Goal: Navigation & Orientation: Find specific page/section

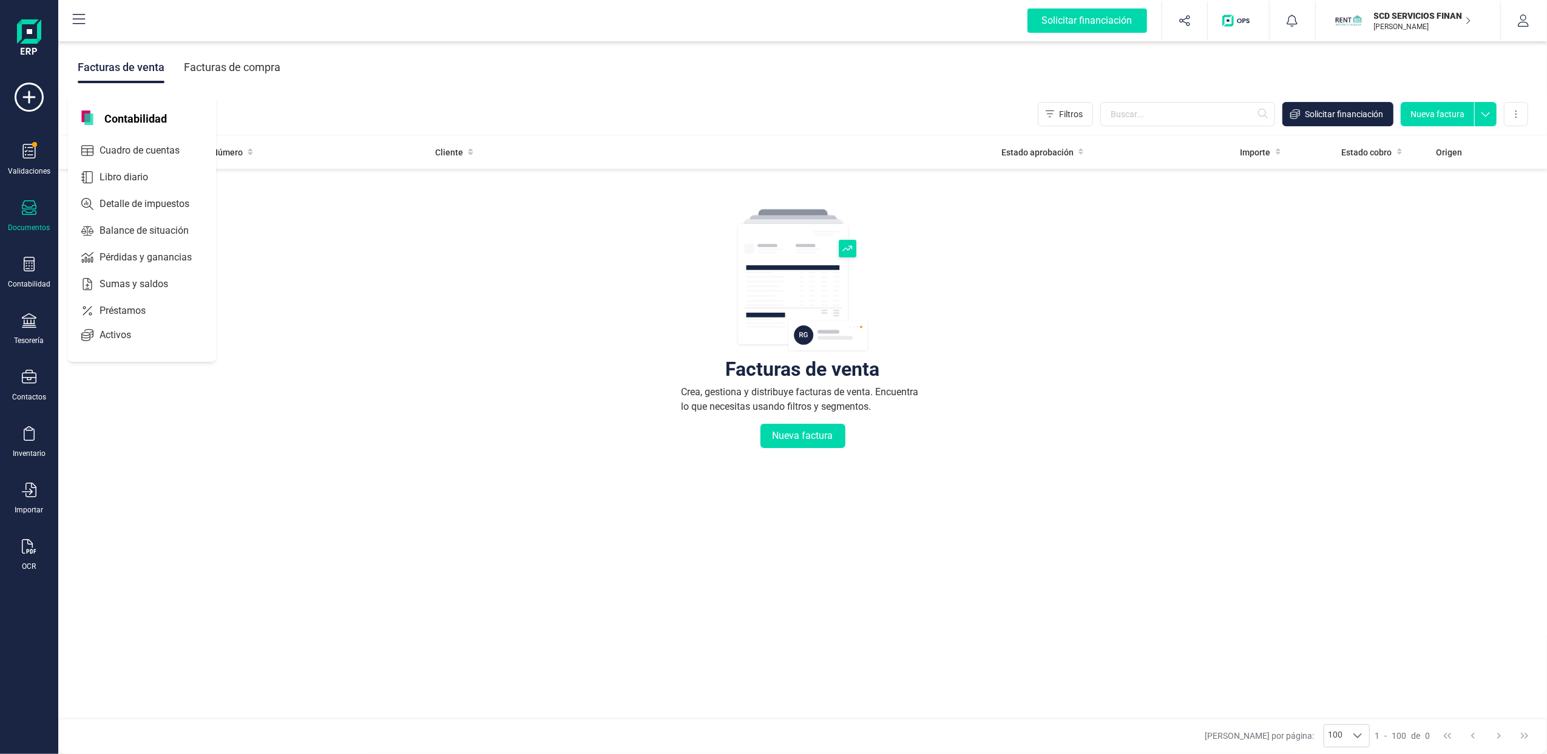
click at [40, 329] on div "Tesorería" at bounding box center [29, 329] width 49 height 32
click at [199, 205] on div at bounding box center [191, 207] width 22 height 5
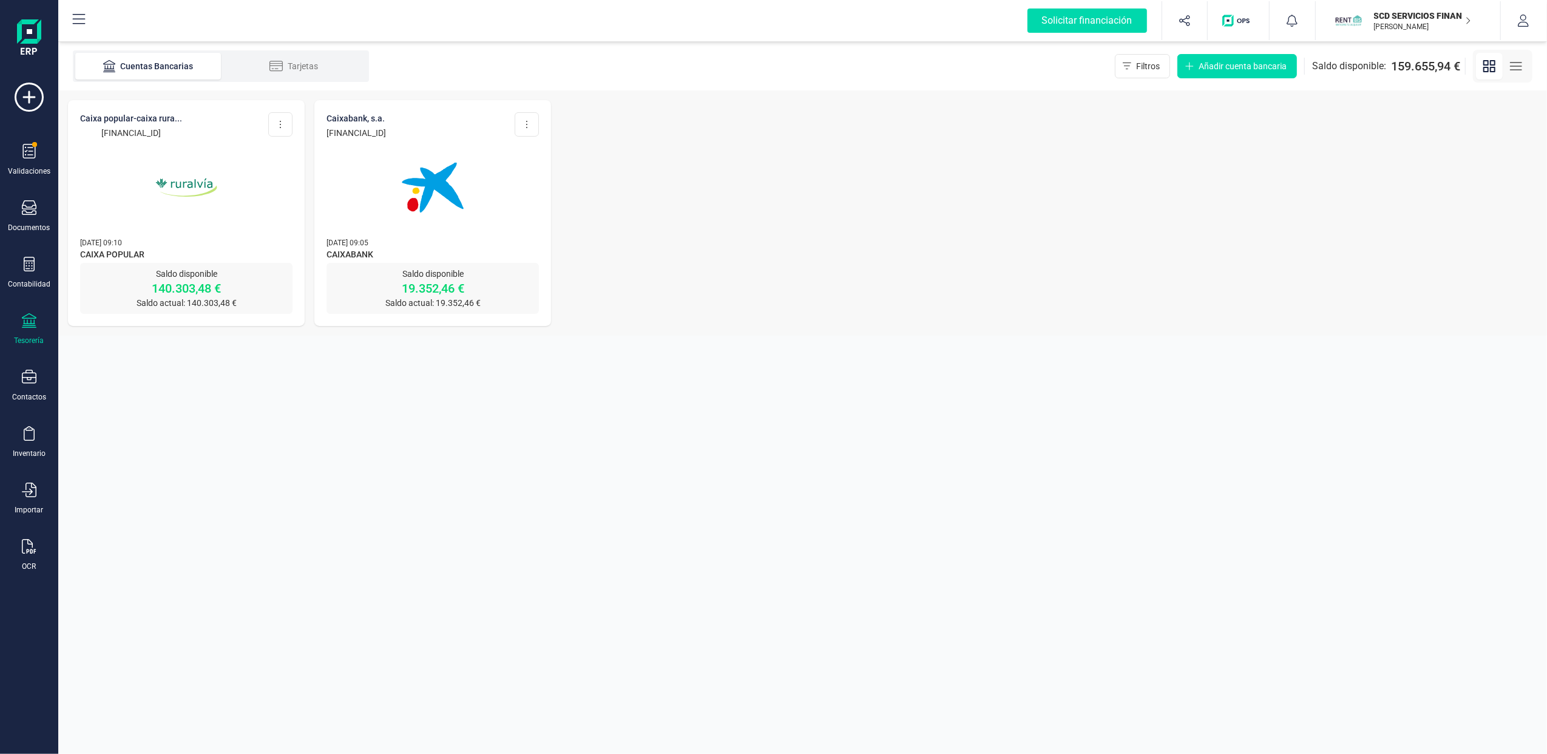
click at [195, 215] on img at bounding box center [186, 188] width 102 height 102
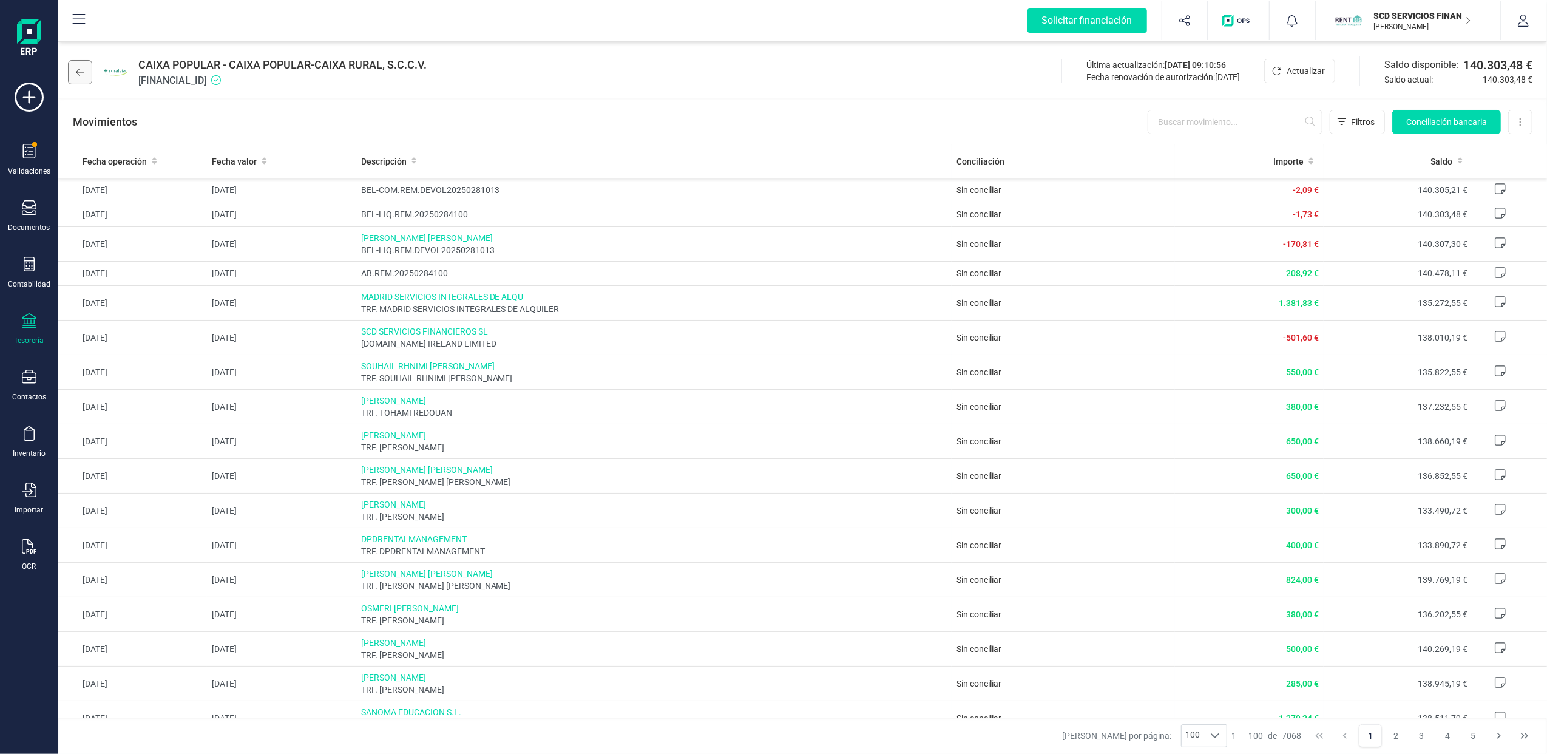
click at [76, 64] on button at bounding box center [80, 72] width 24 height 24
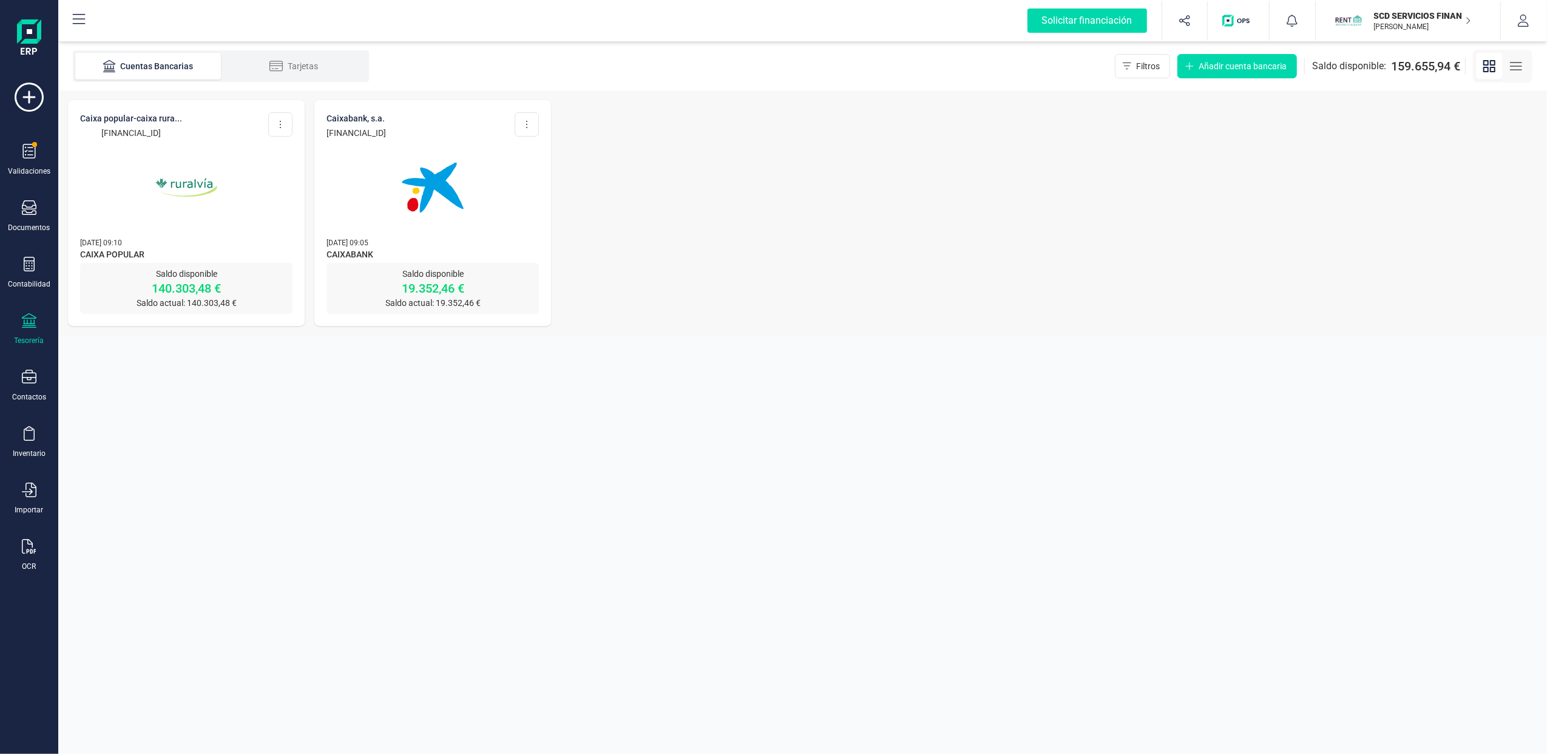
click at [409, 195] on img at bounding box center [433, 188] width 102 height 102
